Goal: Task Accomplishment & Management: Manage account settings

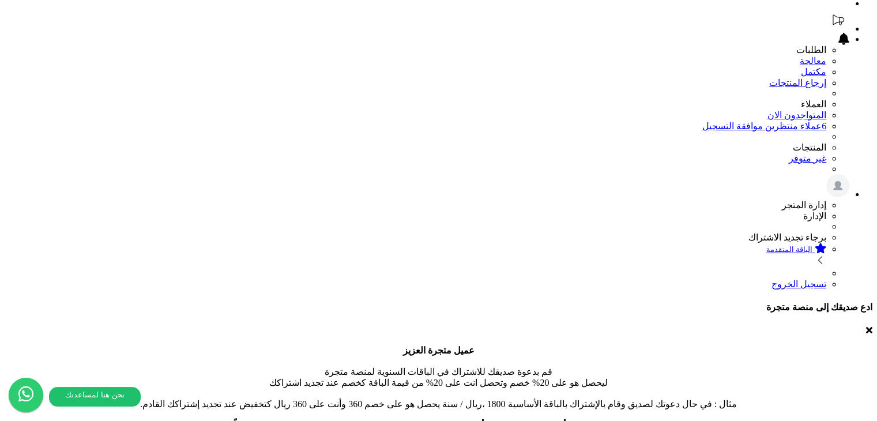
scroll to position [110, 0]
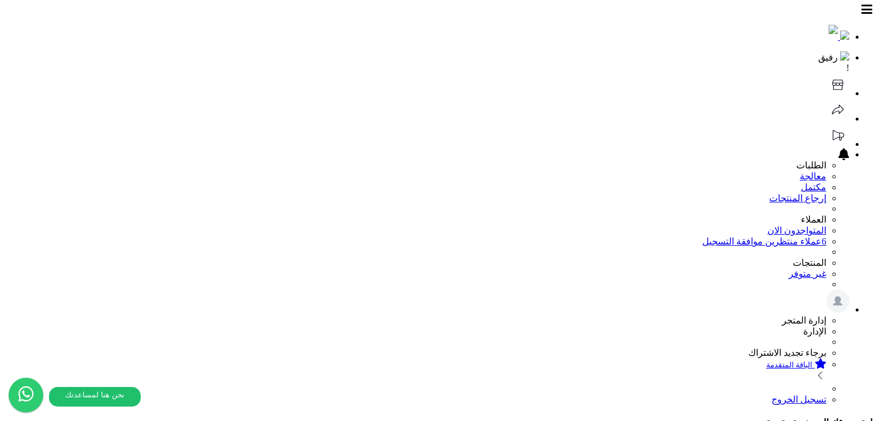
select select
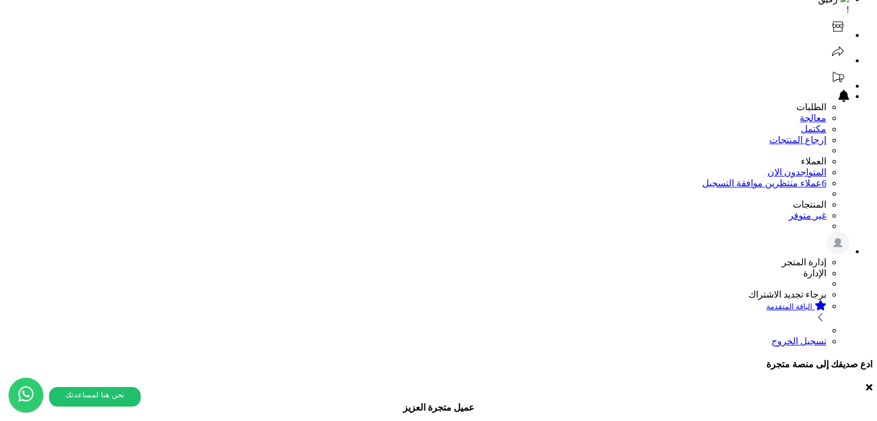
scroll to position [58, 0]
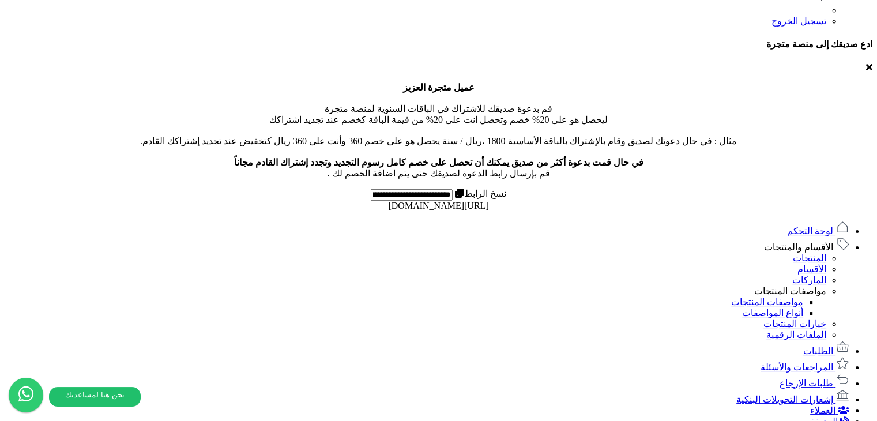
scroll to position [398, 0]
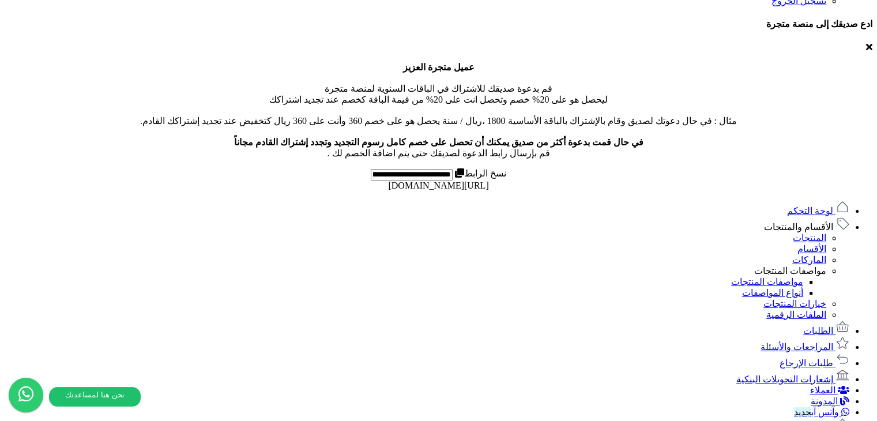
select select "*"
select select "***"
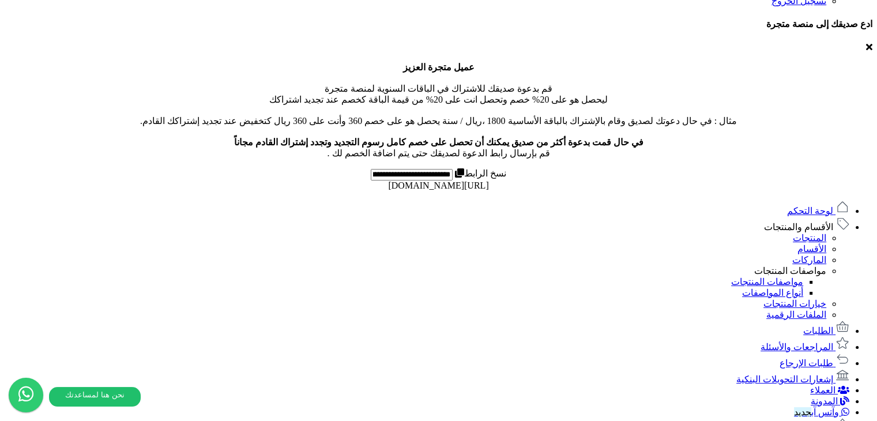
select select "*"
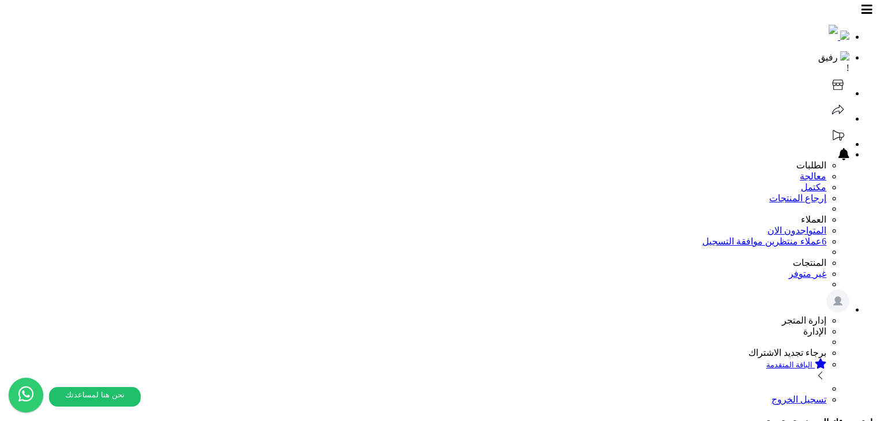
scroll to position [0, 0]
